Goal: Task Accomplishment & Management: Complete application form

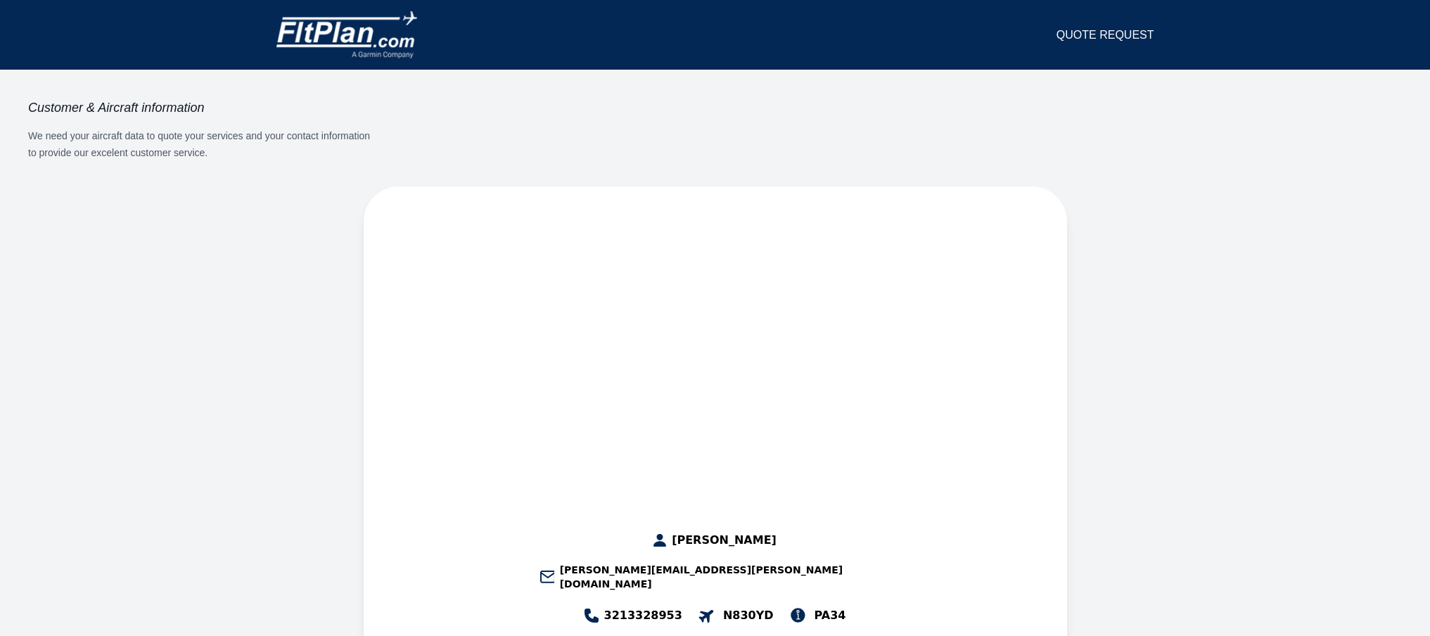
select select "**"
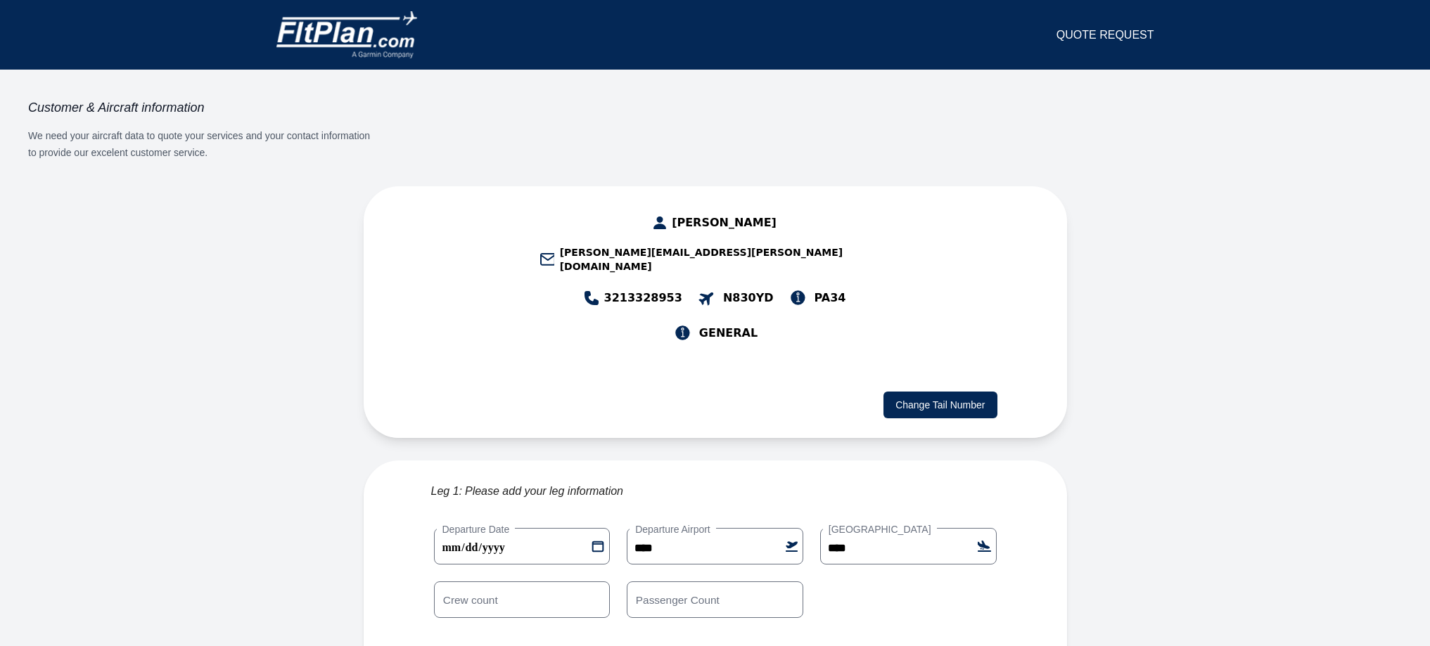
scroll to position [70, 0]
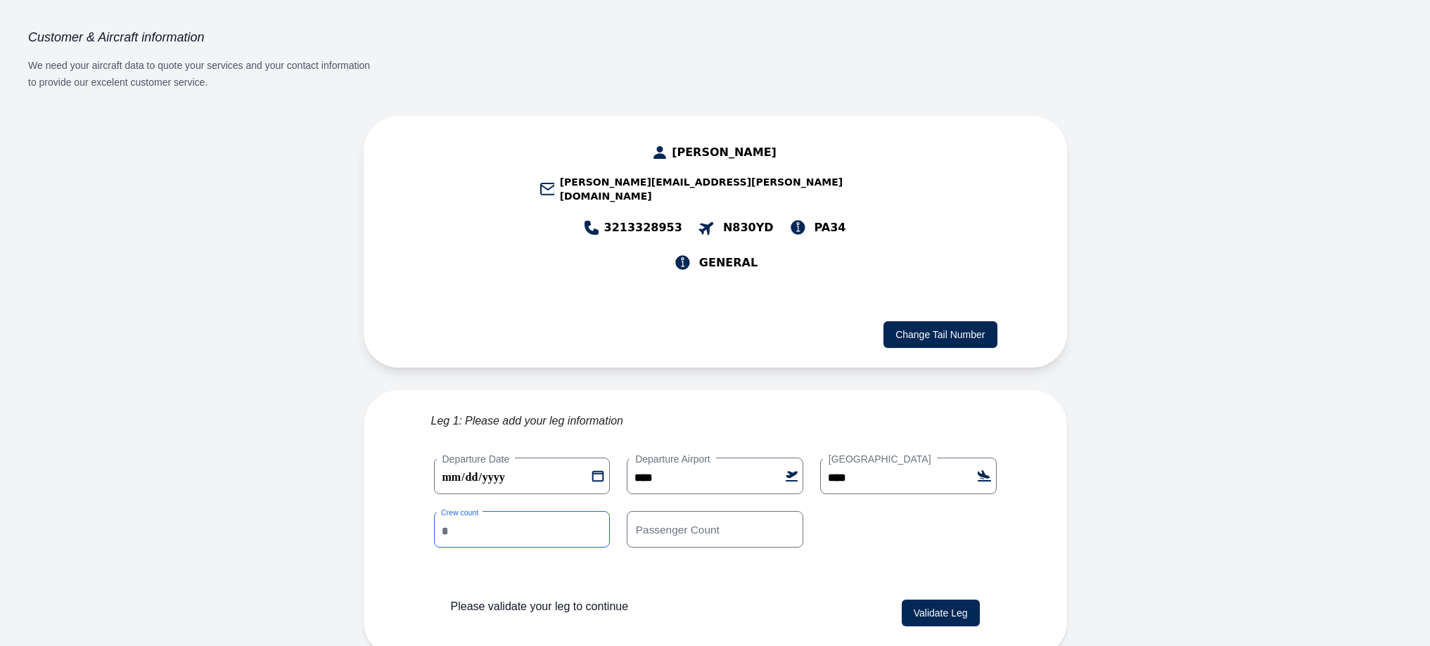
click at [509, 511] on input "*" at bounding box center [522, 529] width 177 height 37
type input "*"
click at [594, 511] on input "*" at bounding box center [522, 529] width 177 height 37
click at [710, 596] on div "Please validate your leg to continue" at bounding box center [671, 614] width 440 height 37
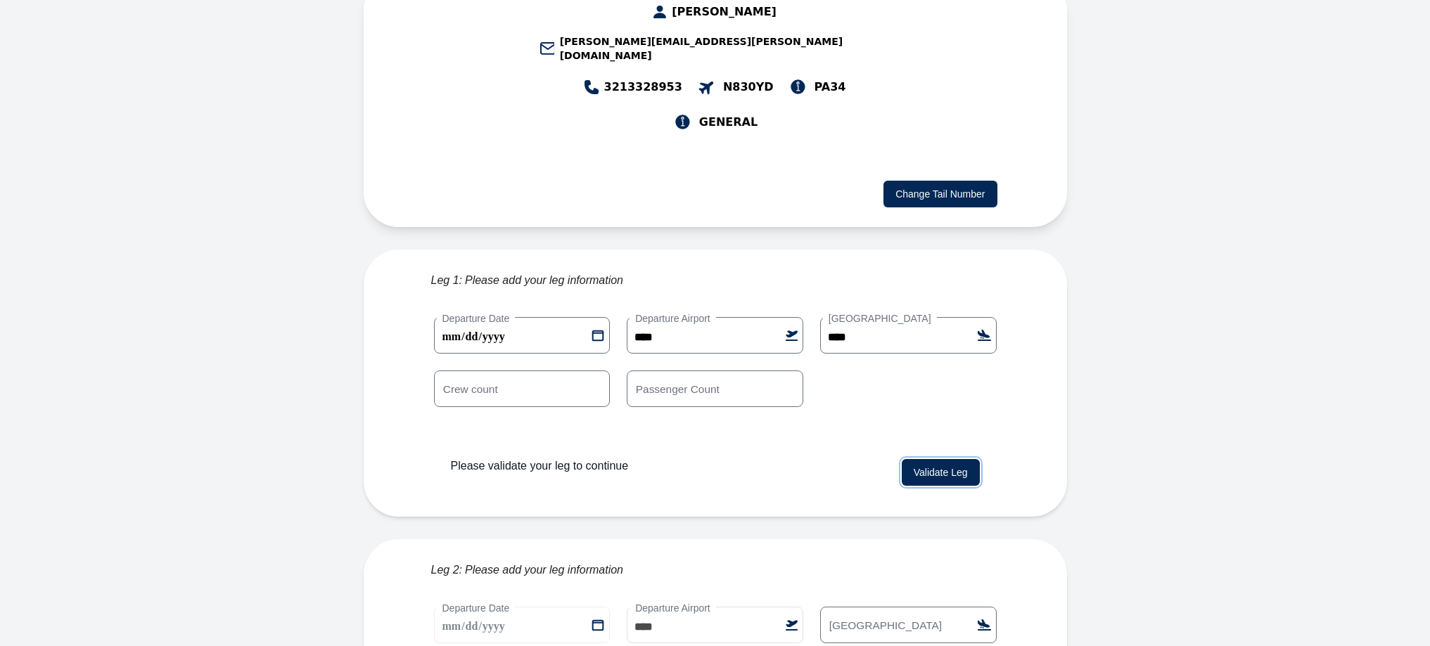
click at [945, 459] on button "Validate Leg" at bounding box center [941, 472] width 78 height 27
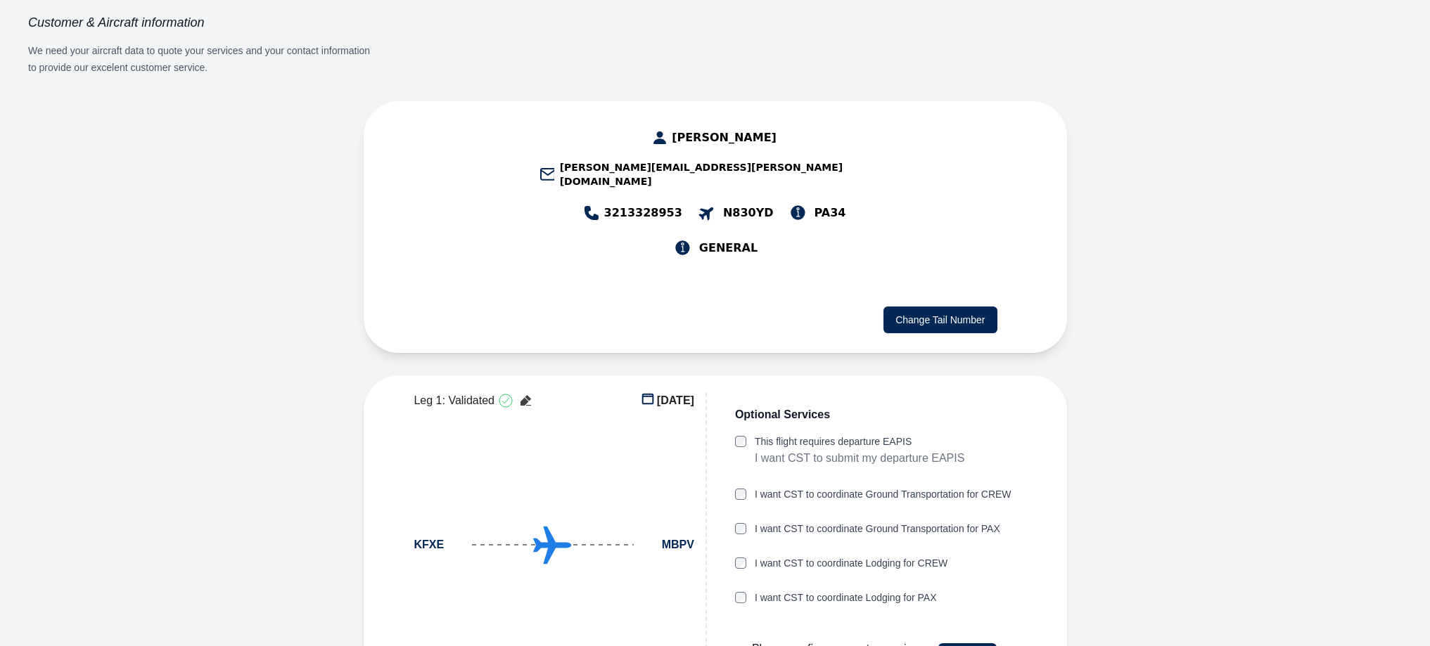
scroll to position [155, 0]
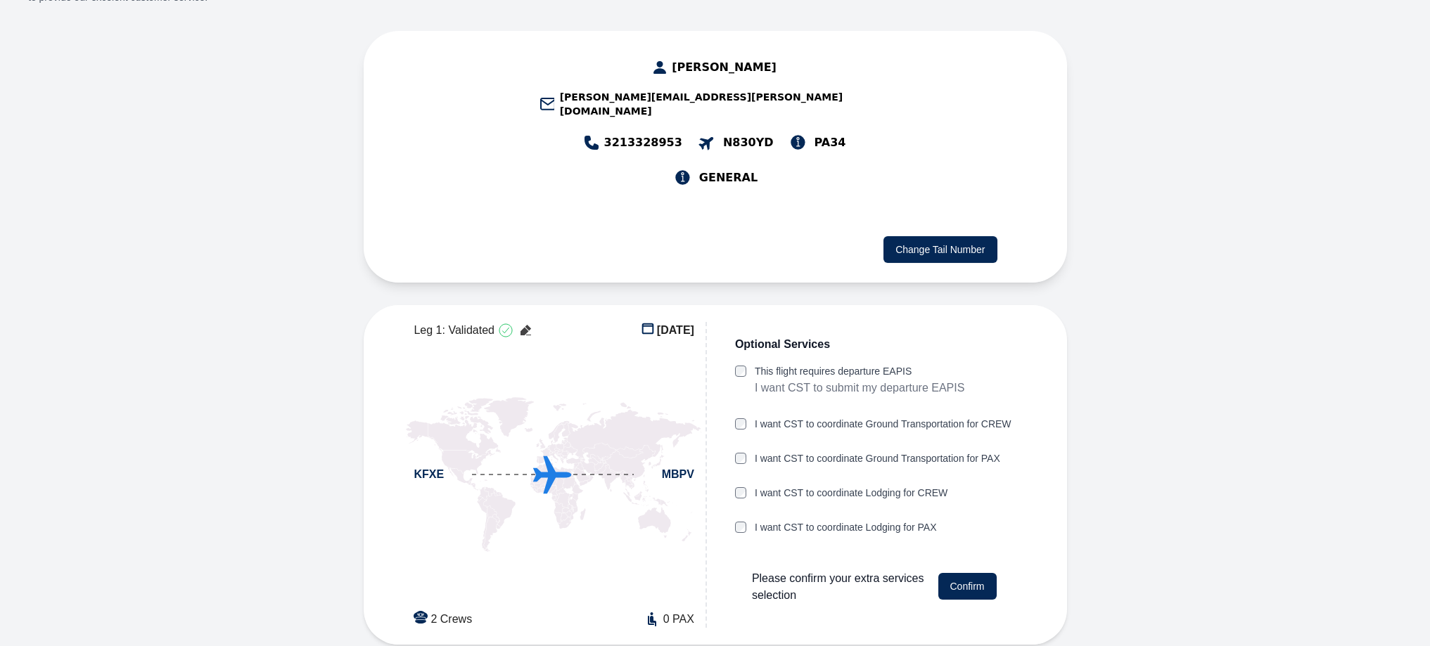
click at [733, 322] on div "Optional Services This flight requires departure EAPIS I want CST to submit my …" at bounding box center [874, 475] width 307 height 306
drag, startPoint x: 960, startPoint y: 504, endPoint x: 758, endPoint y: 308, distance: 281.5
click at [758, 322] on div "Optional Services This flight requires departure EAPIS I want CST to submit my …" at bounding box center [874, 475] width 307 height 306
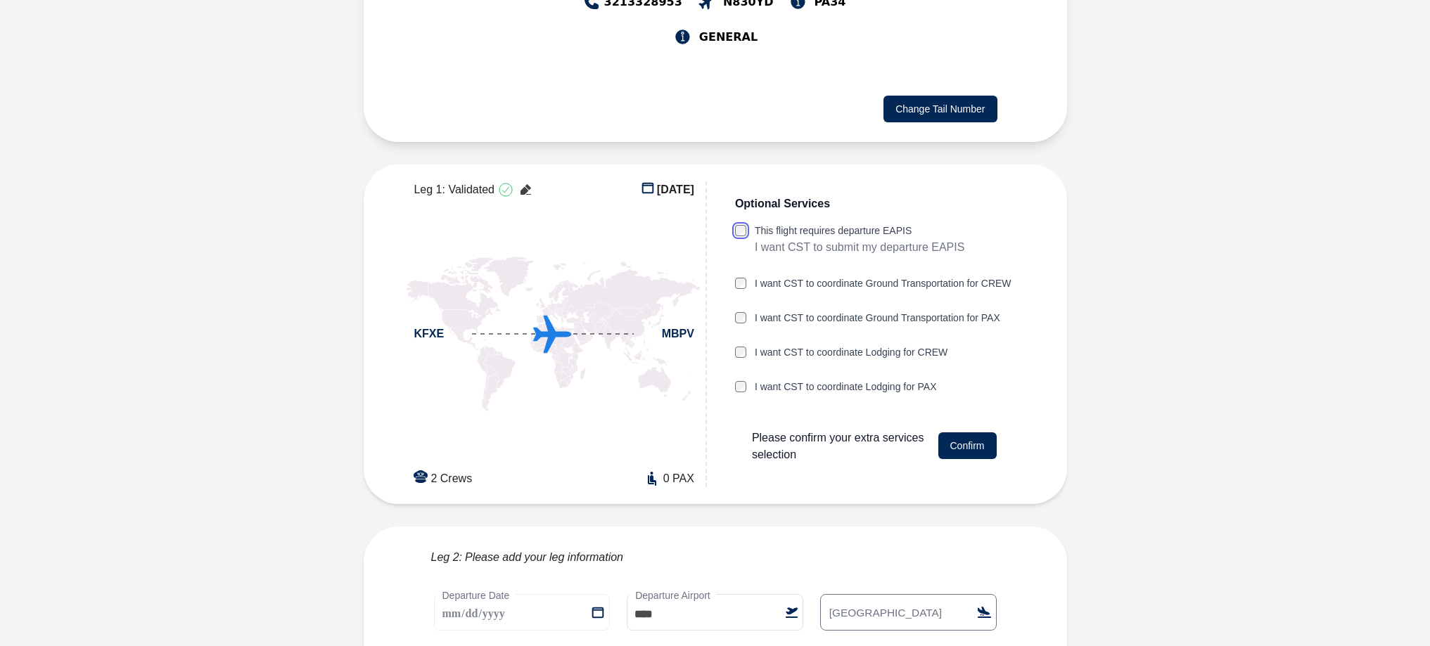
scroll to position [366, 0]
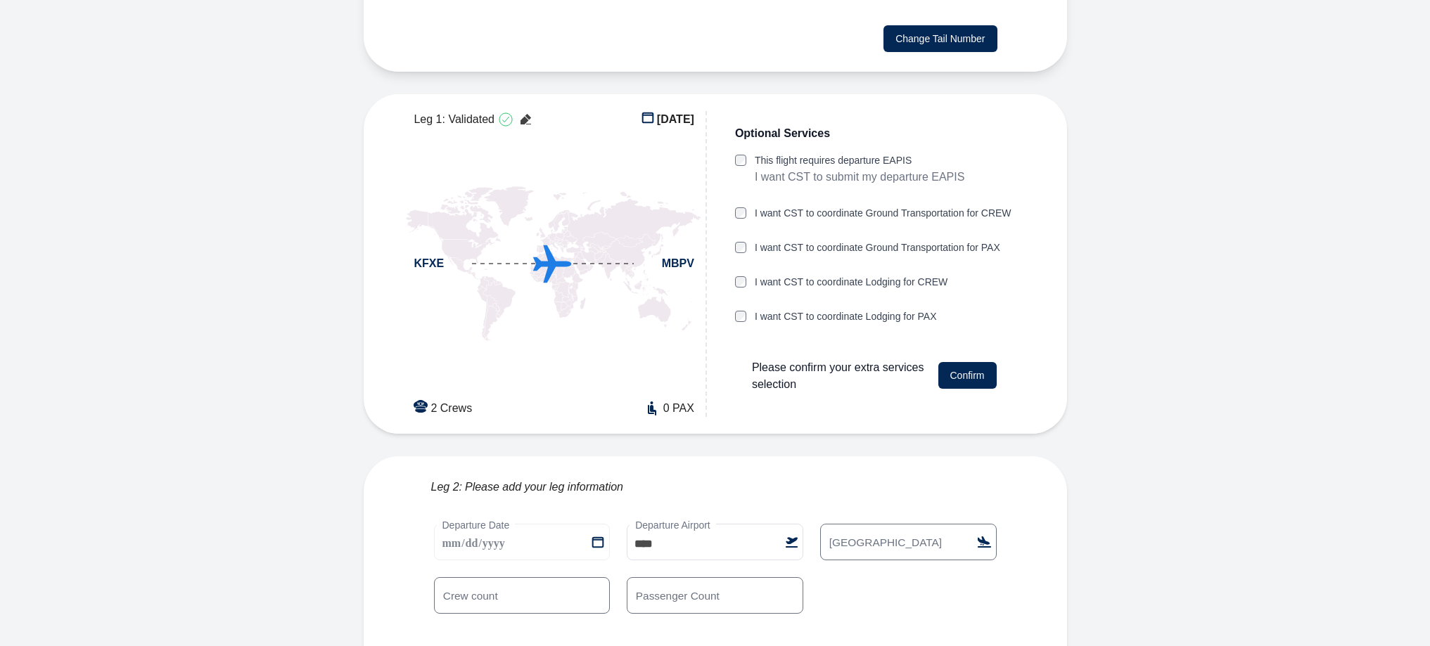
click at [855, 535] on label "[GEOGRAPHIC_DATA]" at bounding box center [885, 542] width 125 height 15
click at [855, 524] on input "[GEOGRAPHIC_DATA]" at bounding box center [908, 542] width 177 height 37
type input "****"
type input "*"
click at [600, 577] on input "*" at bounding box center [522, 595] width 177 height 37
